Goal: Task Accomplishment & Management: Use online tool/utility

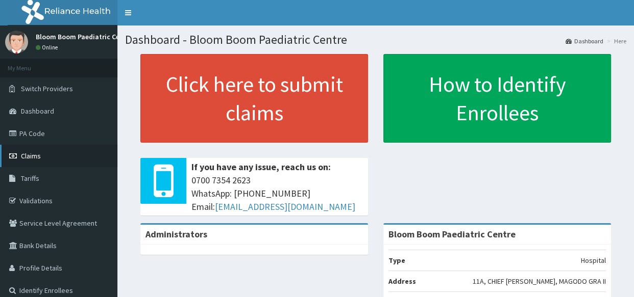
click at [34, 161] on link "Claims" at bounding box center [58, 156] width 117 height 22
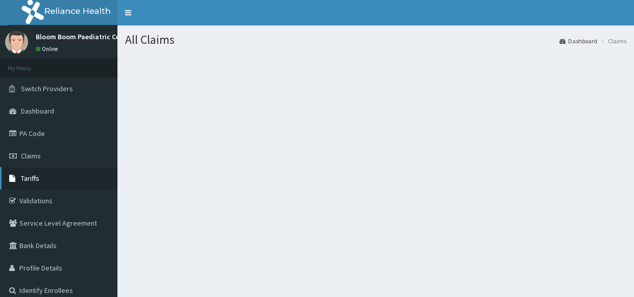
click at [36, 179] on span "Tariffs" at bounding box center [30, 178] width 18 height 9
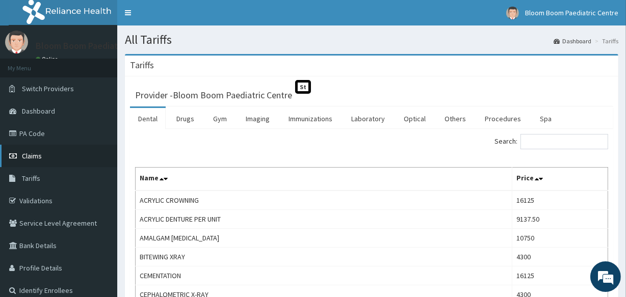
click at [29, 154] on span "Claims" at bounding box center [32, 155] width 20 height 9
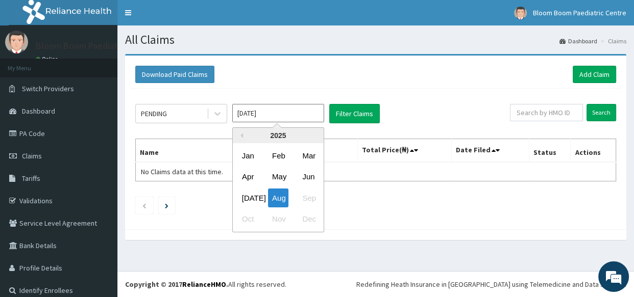
click at [300, 104] on input "Aug 2025" at bounding box center [278, 113] width 92 height 18
click at [279, 193] on div "Aug" at bounding box center [278, 198] width 20 height 19
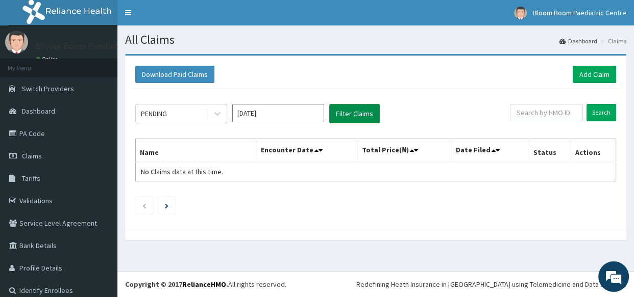
click at [343, 114] on button "Filter Claims" at bounding box center [354, 113] width 50 height 19
click at [537, 117] on input "text" at bounding box center [546, 112] width 73 height 17
type input "SLH/10028/B"
click at [590, 115] on input "Search" at bounding box center [601, 112] width 30 height 17
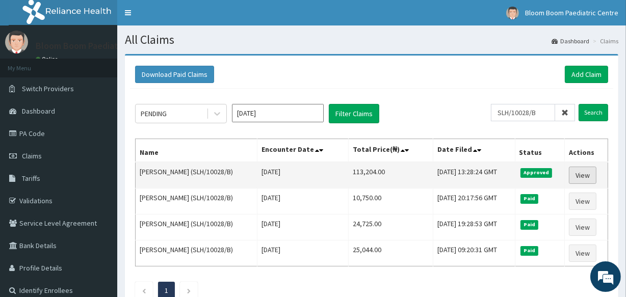
click at [584, 173] on link "View" at bounding box center [583, 175] width 28 height 17
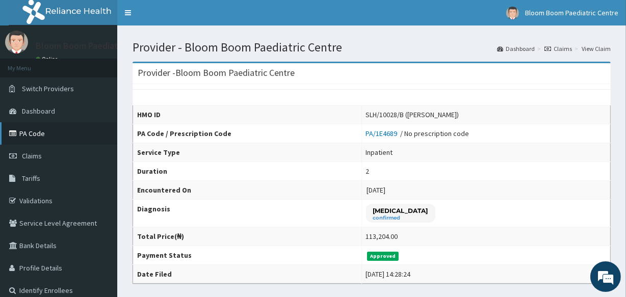
click at [51, 138] on link "PA Code" at bounding box center [58, 133] width 117 height 22
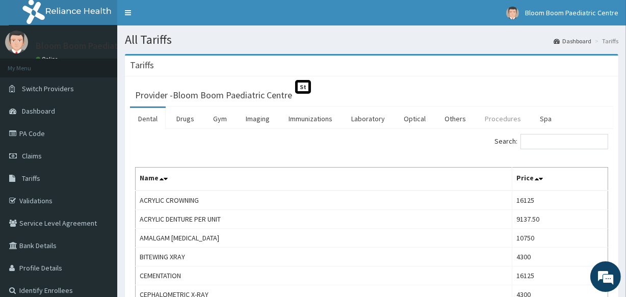
click at [486, 122] on link "Procedures" at bounding box center [503, 118] width 53 height 21
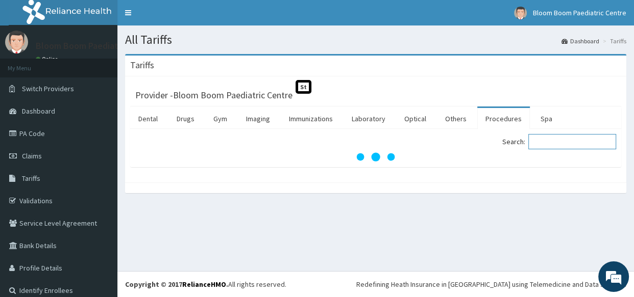
click at [558, 146] on input "Search:" at bounding box center [572, 141] width 88 height 15
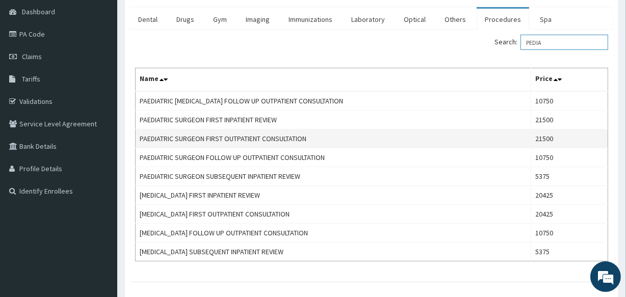
scroll to position [100, 0]
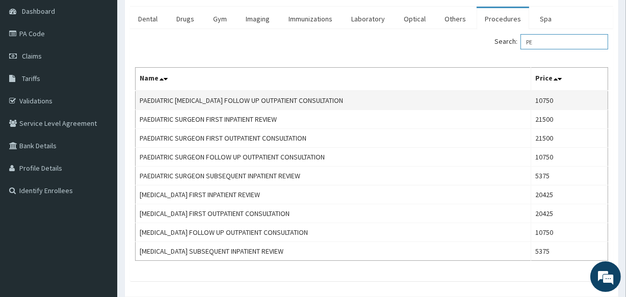
type input "P"
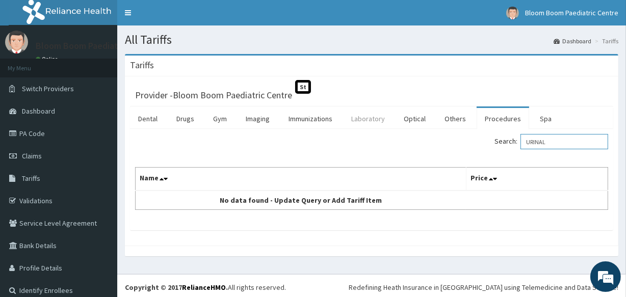
type input "URINAL"
click at [366, 127] on link "Laboratory" at bounding box center [368, 118] width 50 height 21
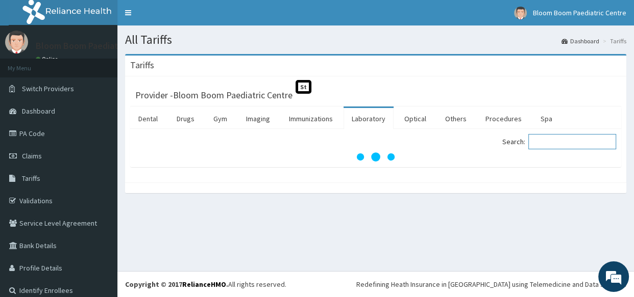
click at [545, 139] on input "Search:" at bounding box center [572, 141] width 88 height 15
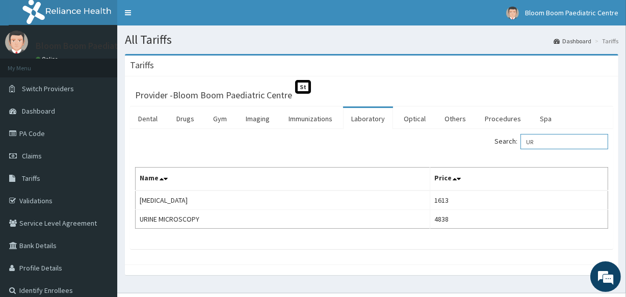
type input "U"
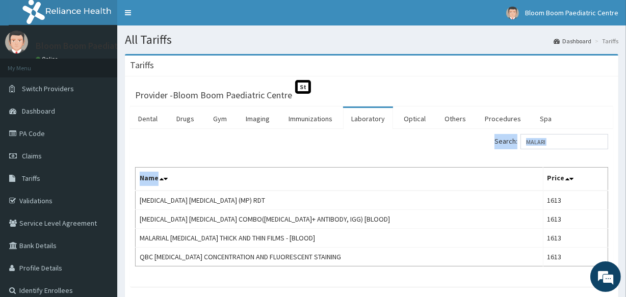
drag, startPoint x: 536, startPoint y: 167, endPoint x: 357, endPoint y: 128, distance: 182.8
click at [357, 128] on div "Dental Drugs Gym Imaging Immunizations Laboratory Optical Others Procedures Spa…" at bounding box center [372, 197] width 484 height 181
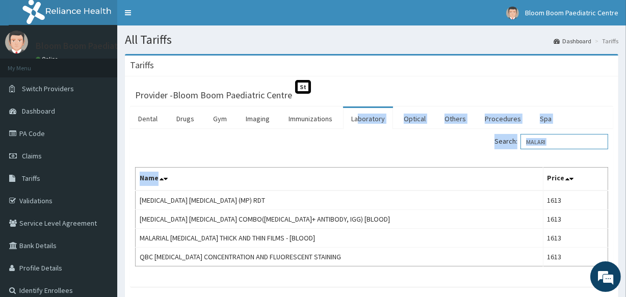
click at [571, 146] on input "MALARI" at bounding box center [565, 141] width 88 height 15
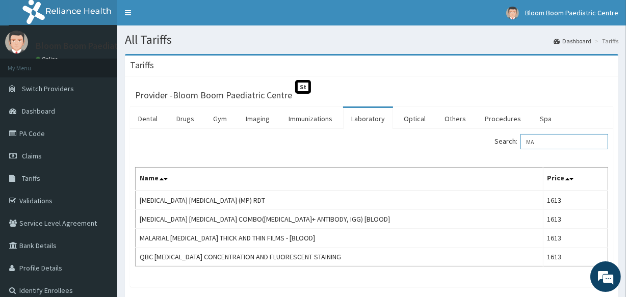
type input "M"
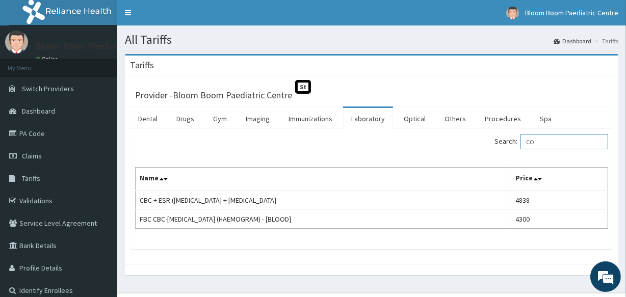
type input "C"
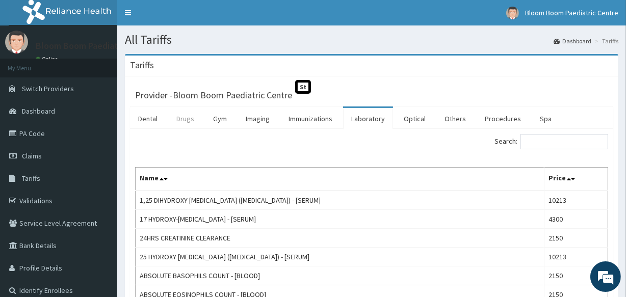
click at [191, 118] on link "Drugs" at bounding box center [185, 118] width 34 height 21
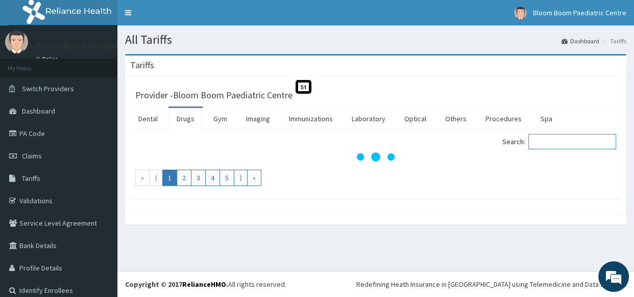
click at [548, 139] on input "Search:" at bounding box center [572, 141] width 88 height 15
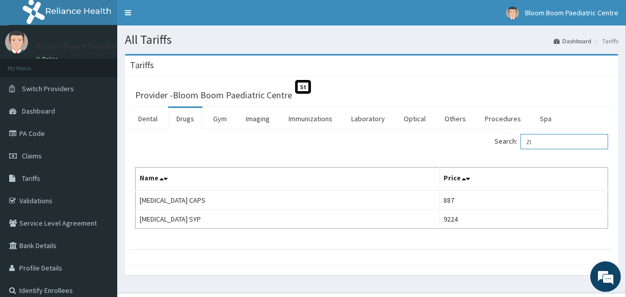
type input "Z"
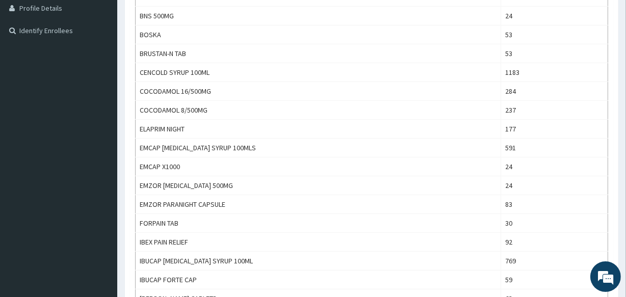
scroll to position [260, 0]
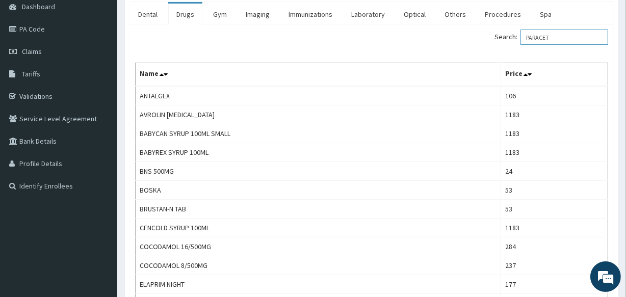
type input "PARACET"
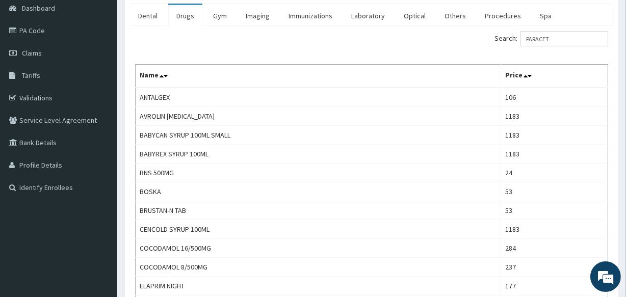
click at [329, 100] on td "ANTALGEX" at bounding box center [319, 97] width 366 height 19
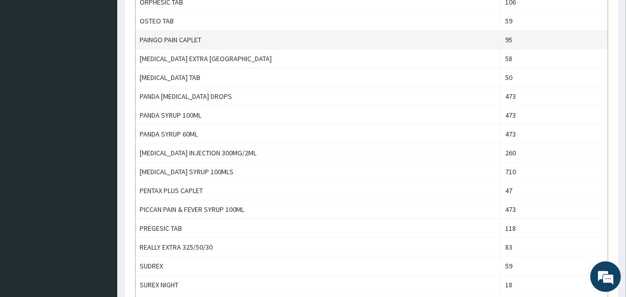
scroll to position [737, 0]
